Goal: Information Seeking & Learning: Learn about a topic

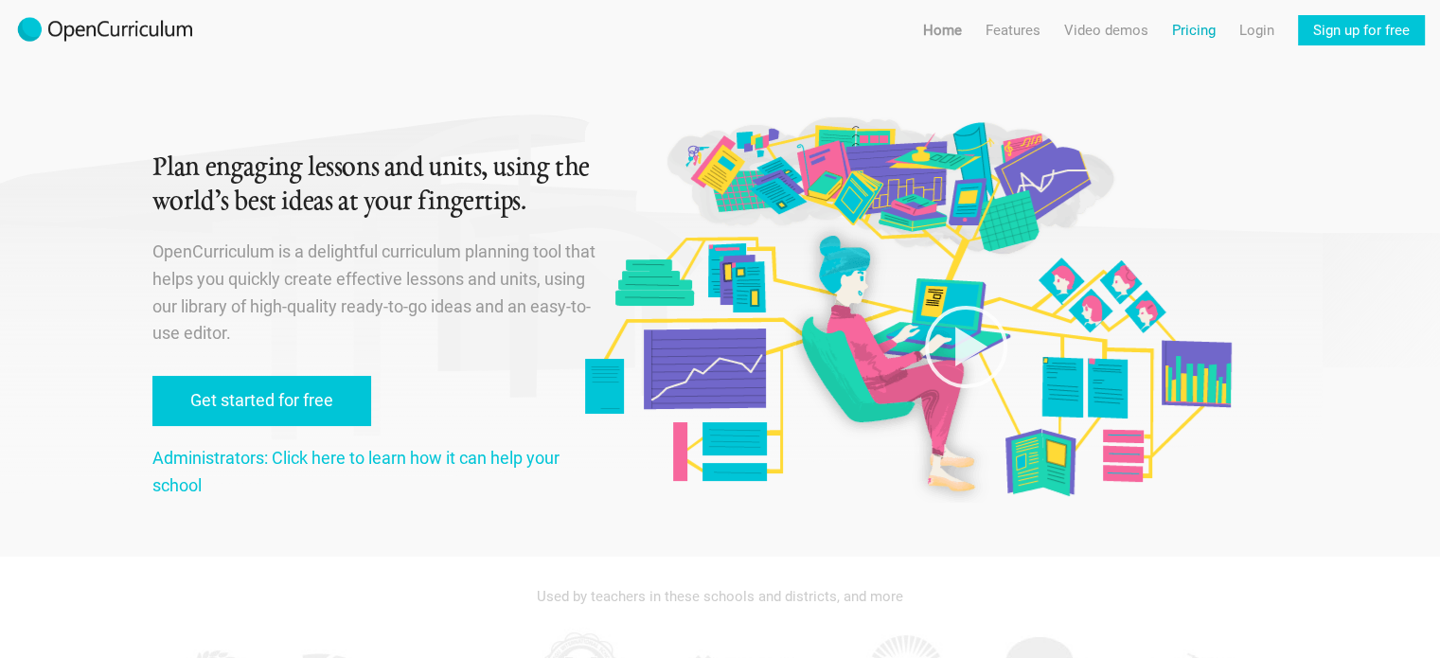
click at [1189, 26] on link "Pricing" at bounding box center [1194, 30] width 44 height 30
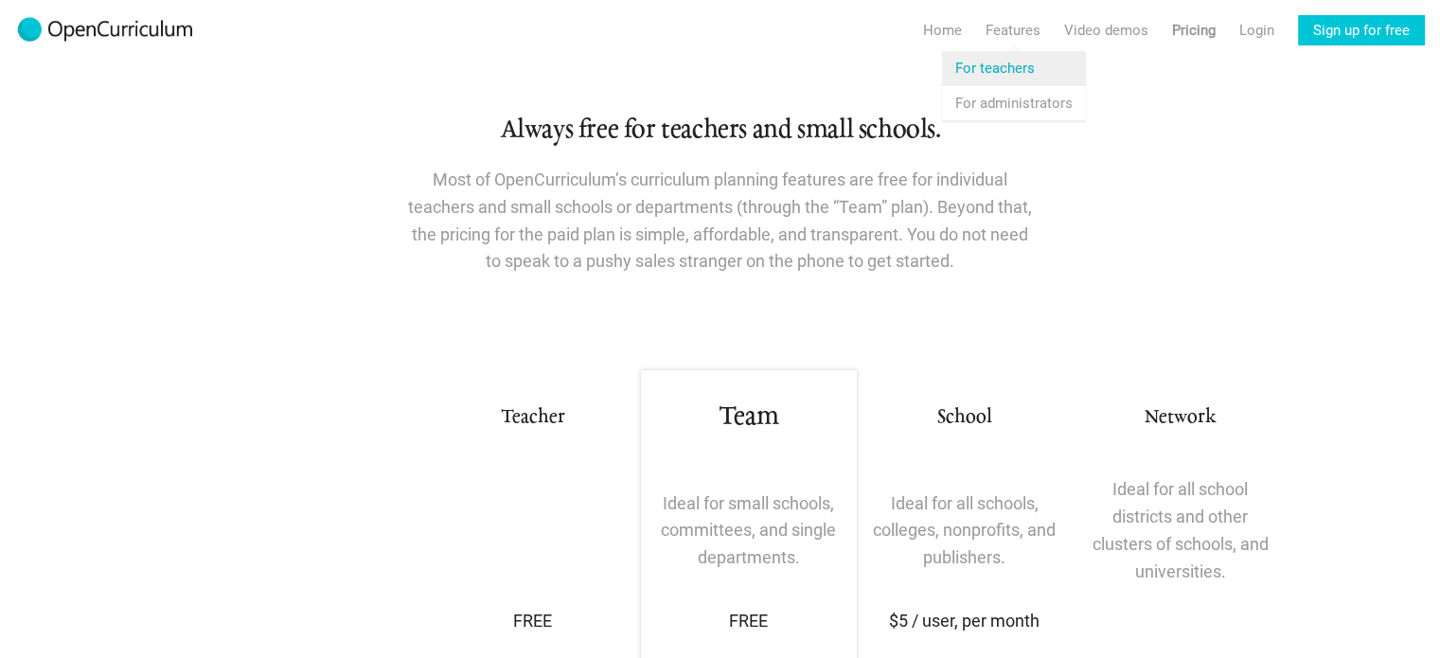
click at [993, 79] on link "Features For teachers" at bounding box center [1014, 68] width 144 height 34
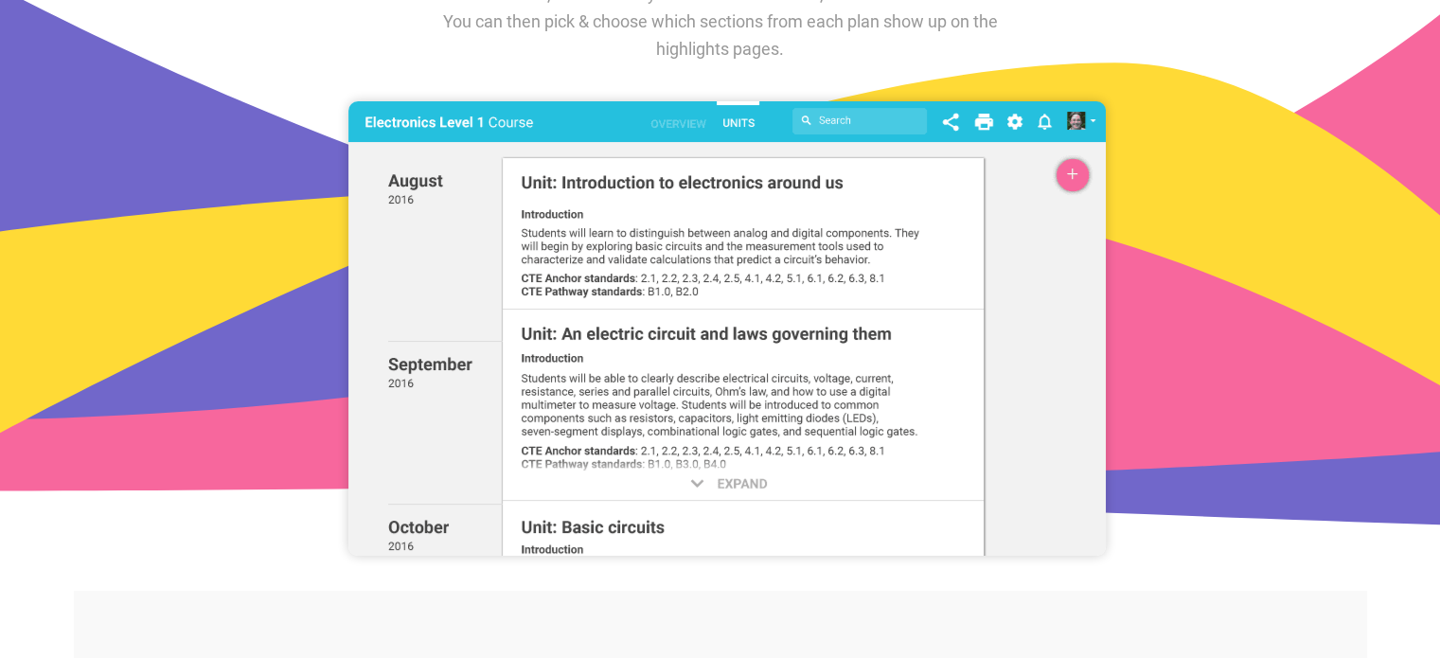
scroll to position [2222, 0]
